Goal: Navigation & Orientation: Find specific page/section

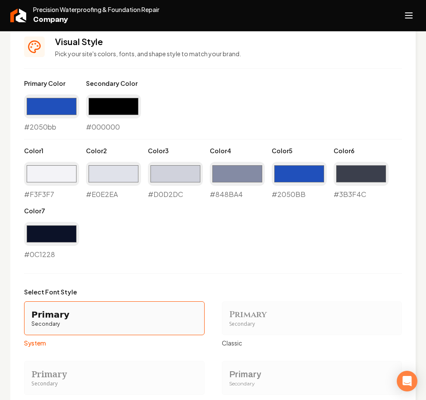
scroll to position [953, 0]
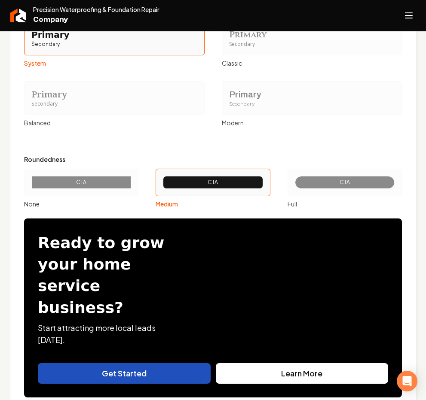
click at [321, 63] on div "Classic" at bounding box center [312, 63] width 180 height 9
click at [228, 42] on button "Primary Secondary Classic" at bounding box center [224, 38] width 7 height 7
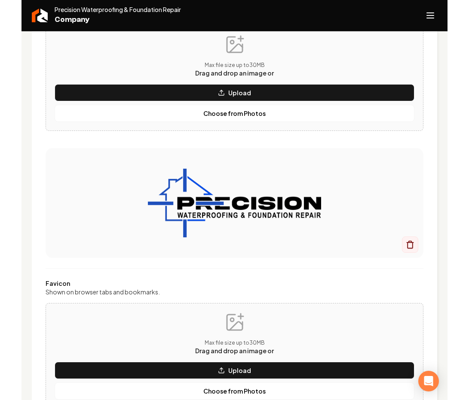
scroll to position [0, 0]
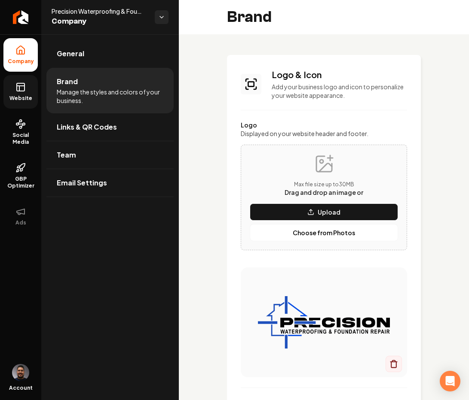
click at [15, 93] on link "Website" at bounding box center [20, 92] width 34 height 34
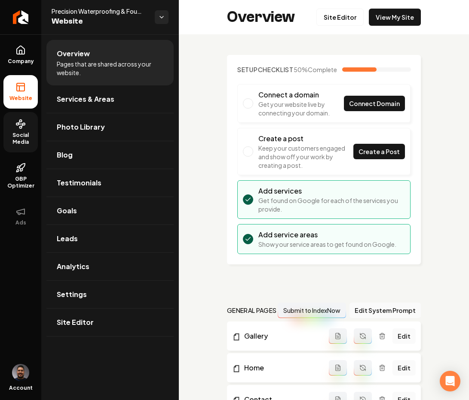
click at [18, 132] on span "Social Media" at bounding box center [20, 139] width 34 height 14
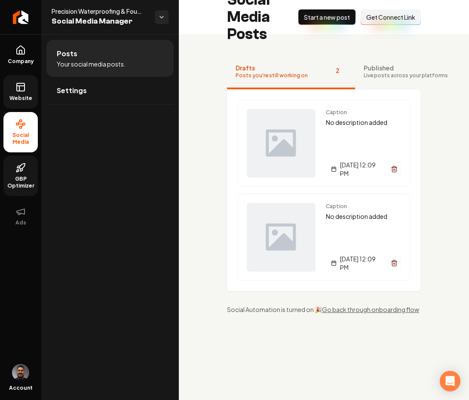
click at [22, 180] on span "GBP Optimizer" at bounding box center [20, 183] width 34 height 14
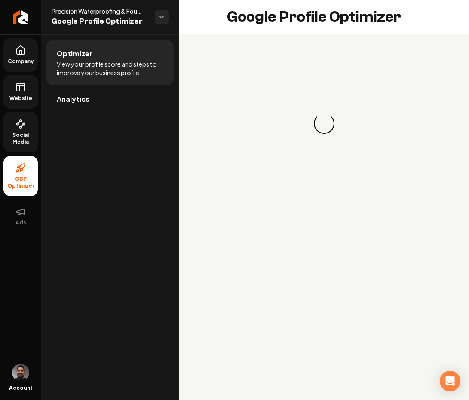
click at [23, 56] on link "Company" at bounding box center [20, 55] width 34 height 34
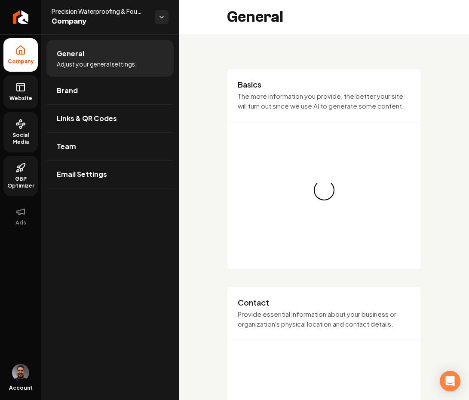
click at [24, 174] on link "GBP Optimizer" at bounding box center [20, 176] width 34 height 40
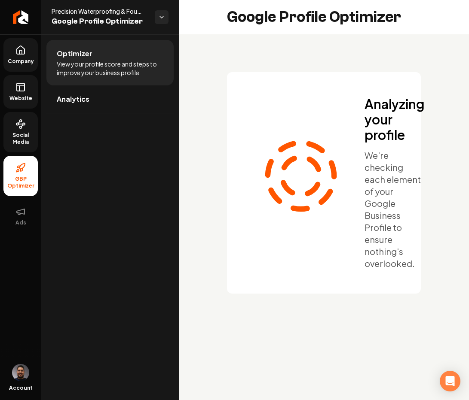
click at [15, 83] on link "Website" at bounding box center [20, 92] width 34 height 34
